Goal: Find specific page/section: Find specific page/section

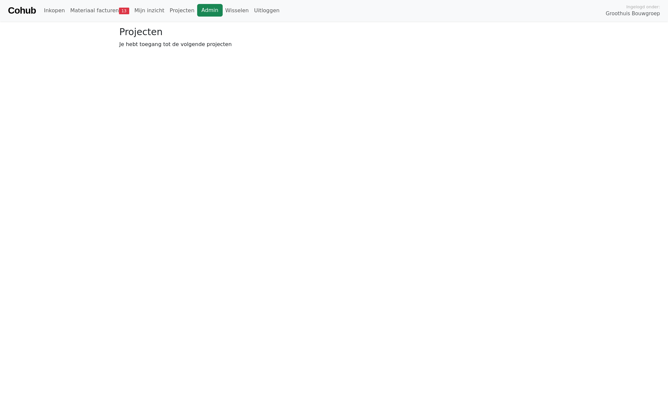
click at [204, 8] on link "Admin" at bounding box center [210, 10] width 26 height 13
click at [225, 7] on link "Wisselen" at bounding box center [237, 10] width 29 height 13
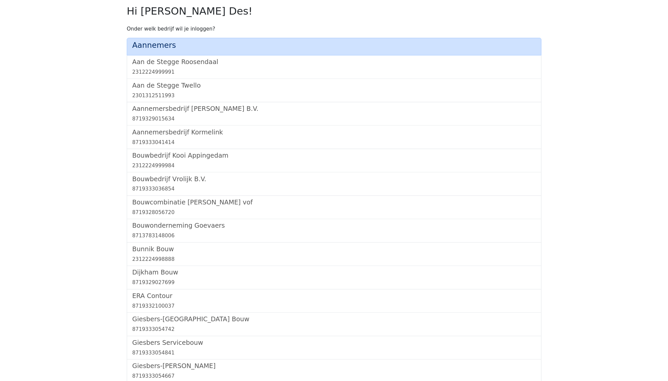
scroll to position [377, 0]
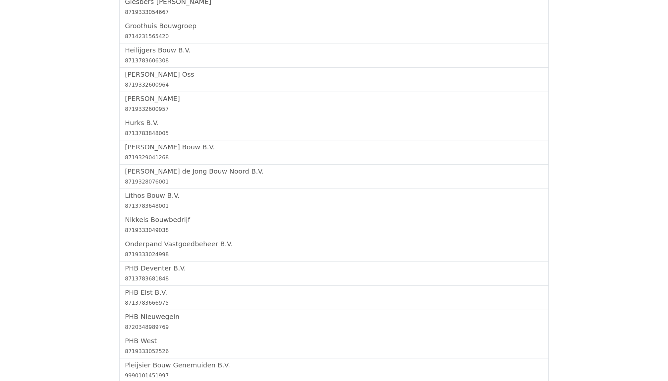
click at [139, 187] on div "Janssen de Jong Bouw Noord B.V. 8719328076001" at bounding box center [334, 176] width 430 height 24
click at [140, 193] on h5 "Lithos Bouw B.V." at bounding box center [334, 195] width 418 height 8
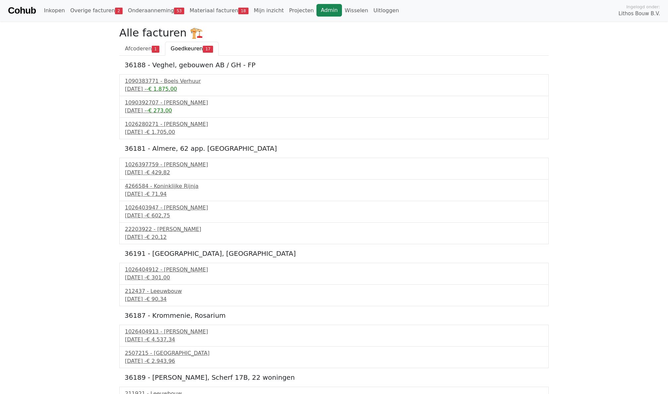
click at [317, 15] on link "Admin" at bounding box center [330, 10] width 26 height 13
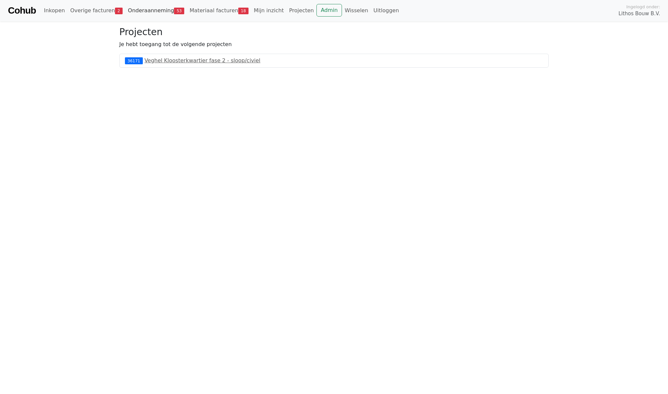
click at [152, 10] on link "Onderaanneming 53" at bounding box center [156, 10] width 62 height 13
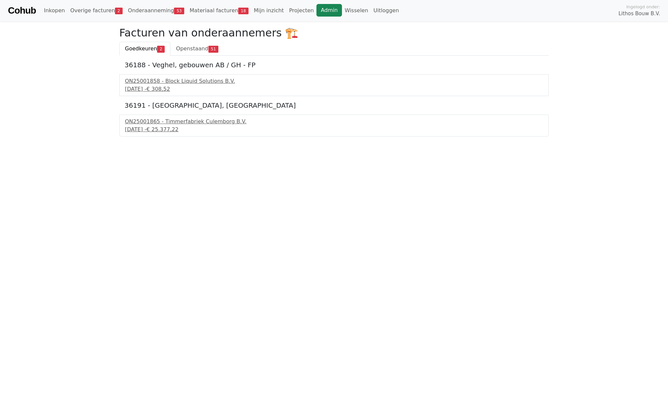
click at [318, 12] on link "Admin" at bounding box center [330, 10] width 26 height 13
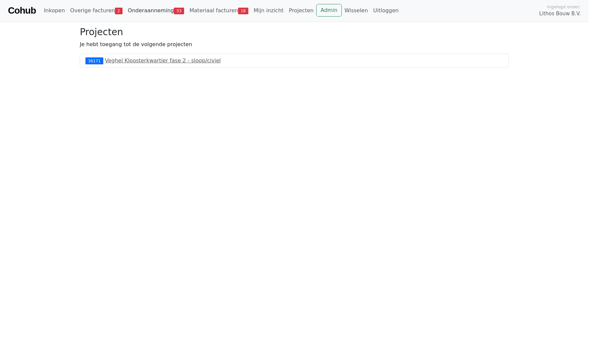
click at [151, 6] on link "Onderaanneming 53" at bounding box center [156, 10] width 62 height 13
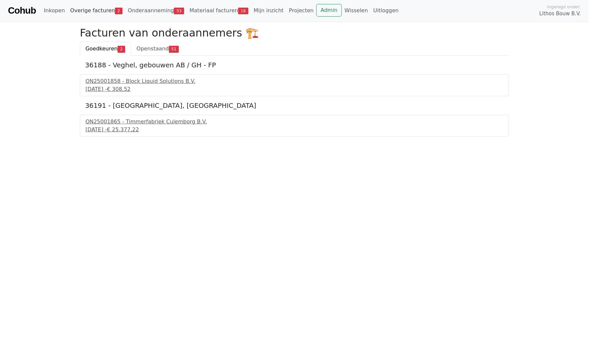
click at [97, 13] on link "Overige facturen 2" at bounding box center [97, 10] width 58 height 13
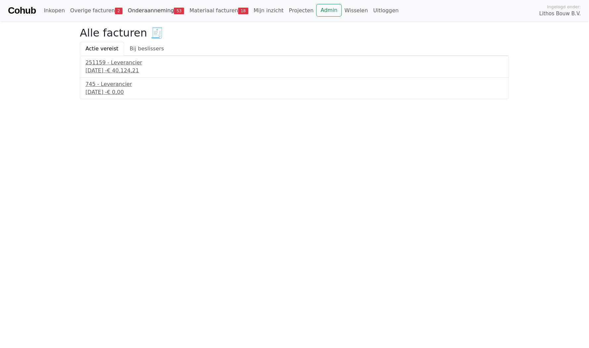
click at [135, 12] on link "Onderaanneming 53" at bounding box center [156, 10] width 62 height 13
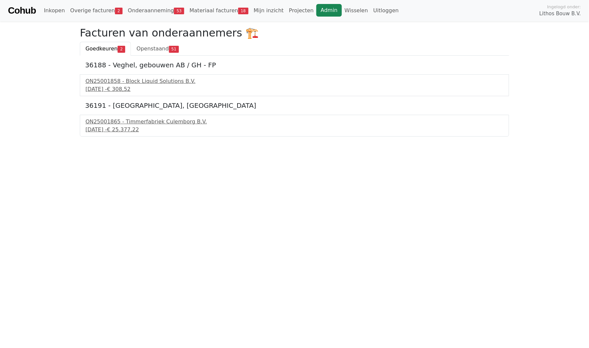
click at [317, 9] on link "Admin" at bounding box center [330, 10] width 26 height 13
